Goal: Task Accomplishment & Management: Complete application form

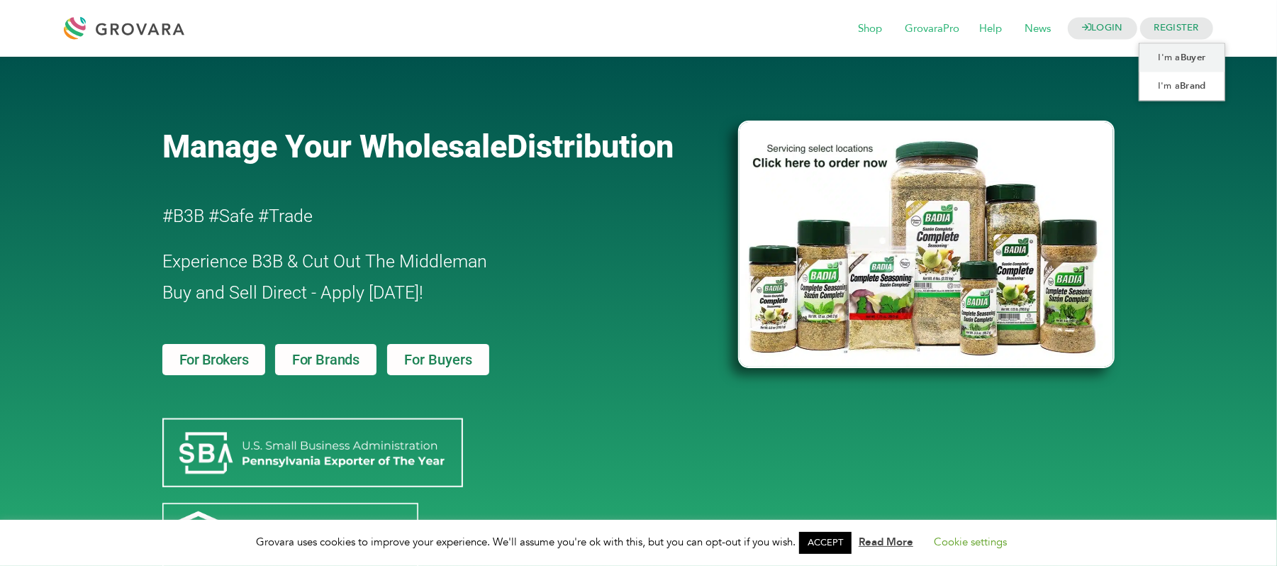
click at [1206, 23] on span "REGISTER" at bounding box center [1176, 29] width 73 height 22
click at [1195, 60] on b "Buyer" at bounding box center [1192, 58] width 25 height 13
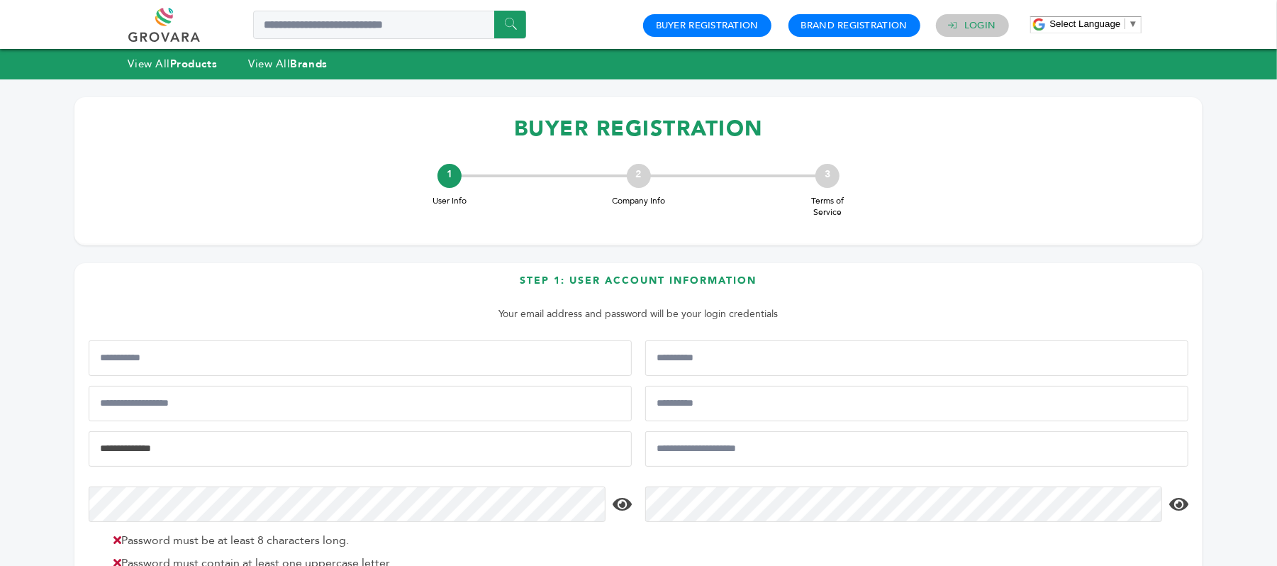
type input "**********"
click at [973, 30] on link "Login" at bounding box center [979, 25] width 31 height 13
